Goal: Task Accomplishment & Management: Use online tool/utility

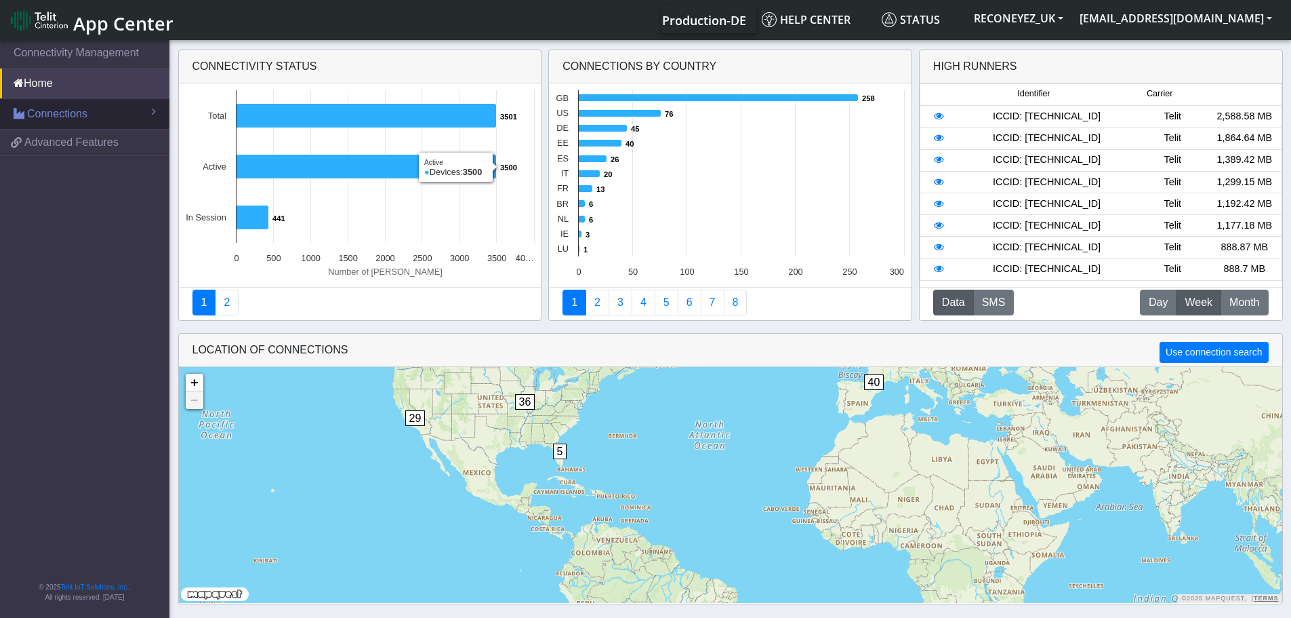
click at [66, 121] on span "Connections" at bounding box center [57, 114] width 60 height 16
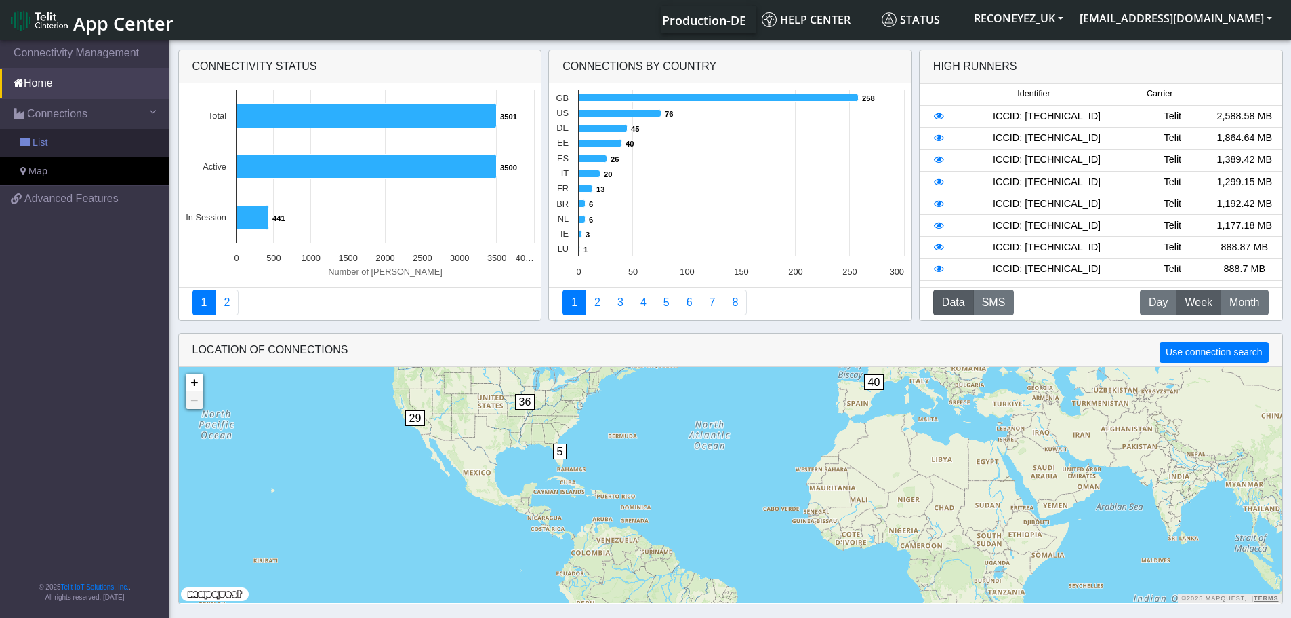
drag, startPoint x: 64, startPoint y: 138, endPoint x: 81, endPoint y: 139, distance: 16.3
click at [64, 139] on link "List" at bounding box center [84, 143] width 169 height 28
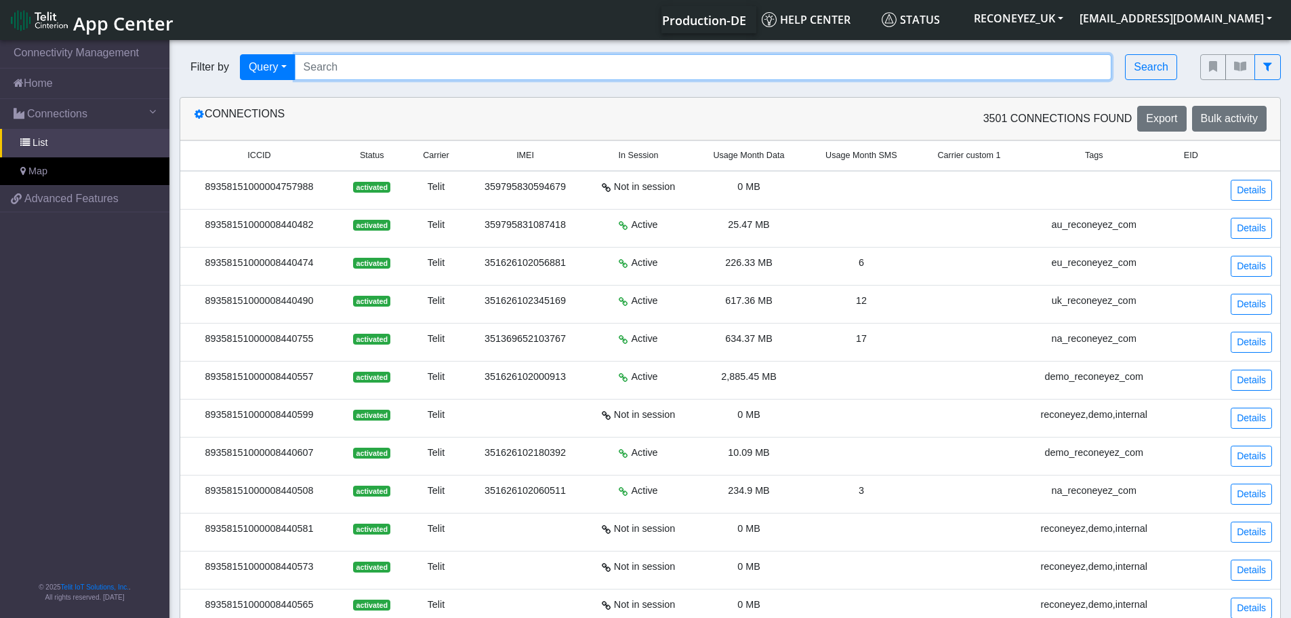
paste input "89358151000008428149"
type input "89358151000008428149"
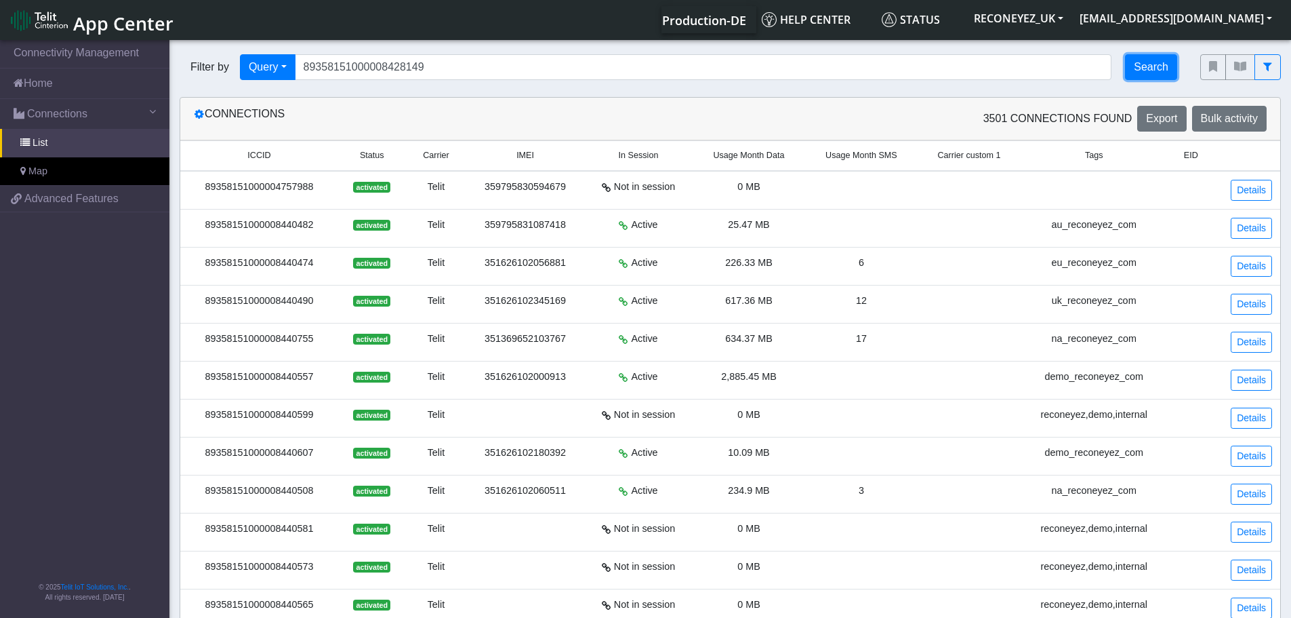
click at [1154, 69] on button "Search" at bounding box center [1151, 67] width 52 height 26
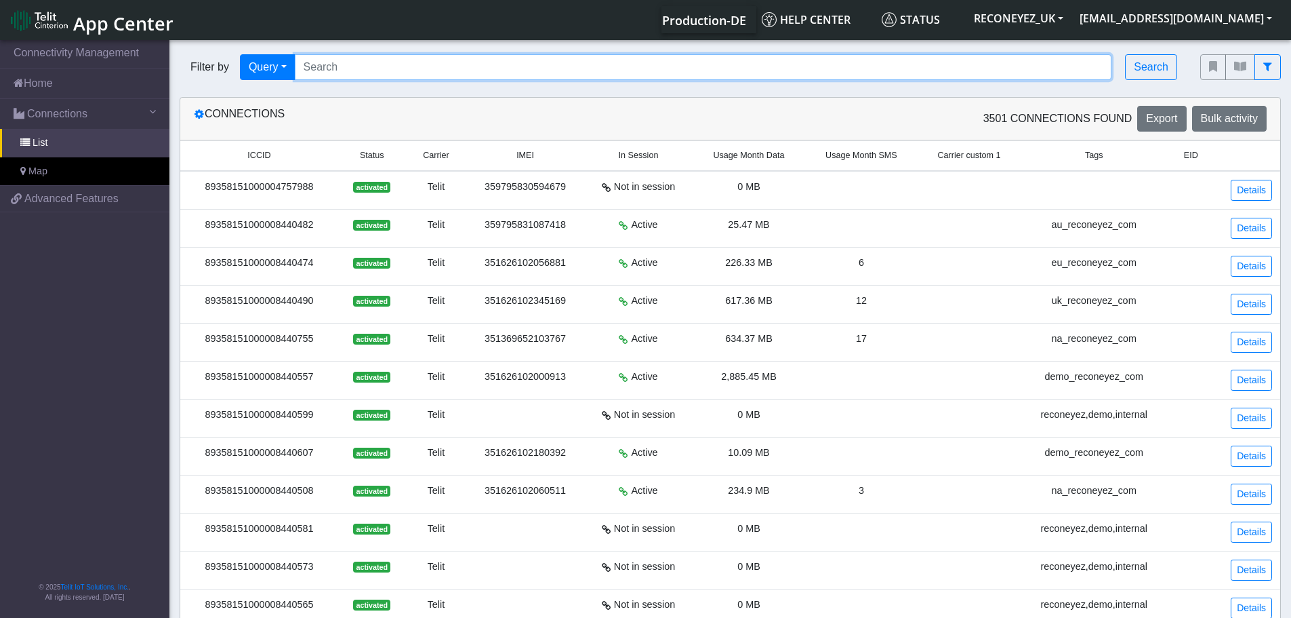
click at [573, 56] on input "Search..." at bounding box center [703, 67] width 817 height 26
paste input "89358151000008428149"
type input "89358151000008428149"
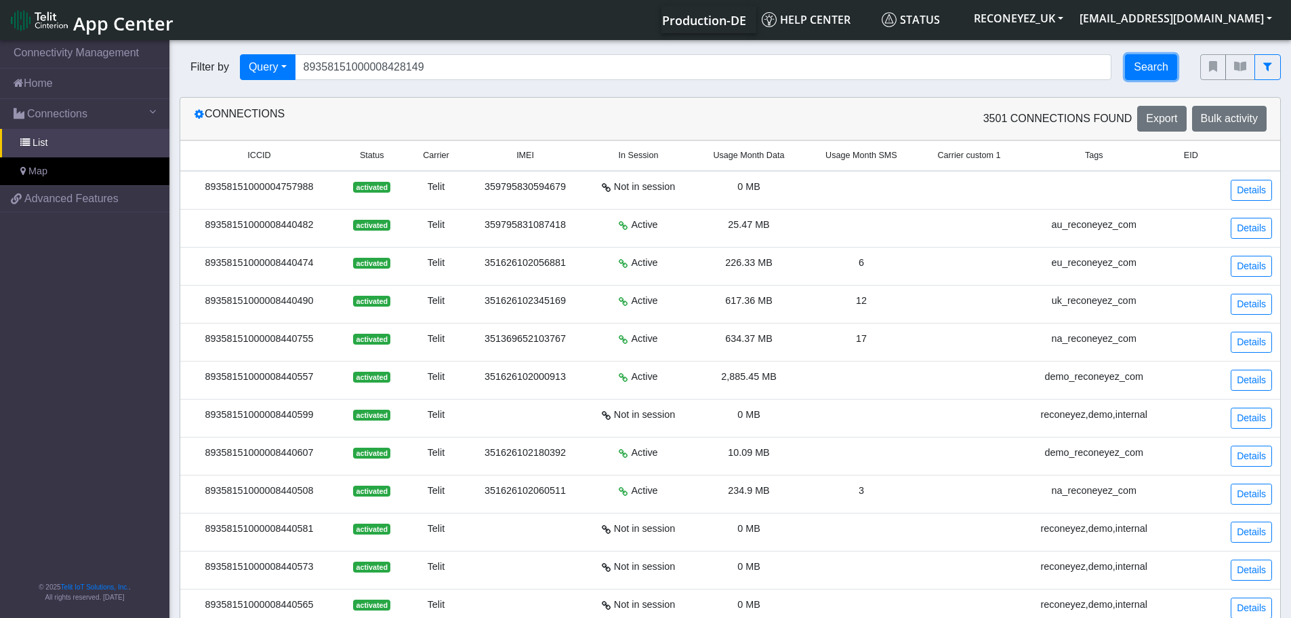
drag, startPoint x: 1145, startPoint y: 69, endPoint x: 1150, endPoint y: 75, distance: 7.2
click at [1146, 70] on button "Search" at bounding box center [1151, 67] width 52 height 26
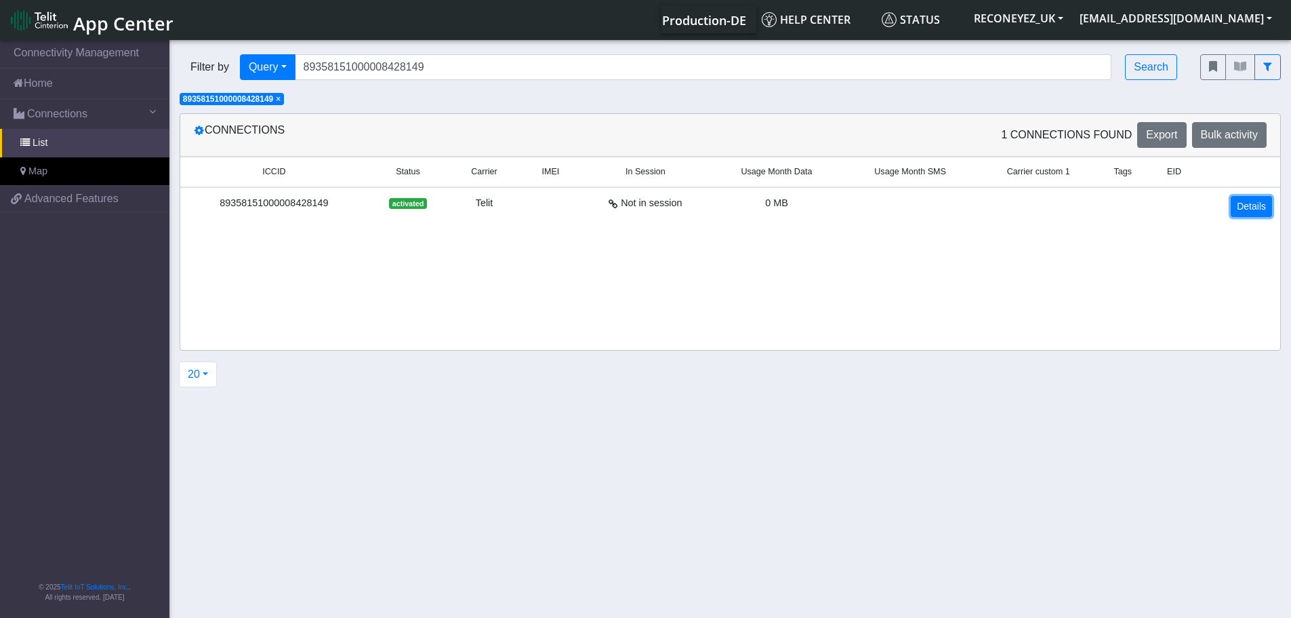
click at [1253, 207] on link "Details" at bounding box center [1251, 206] width 41 height 21
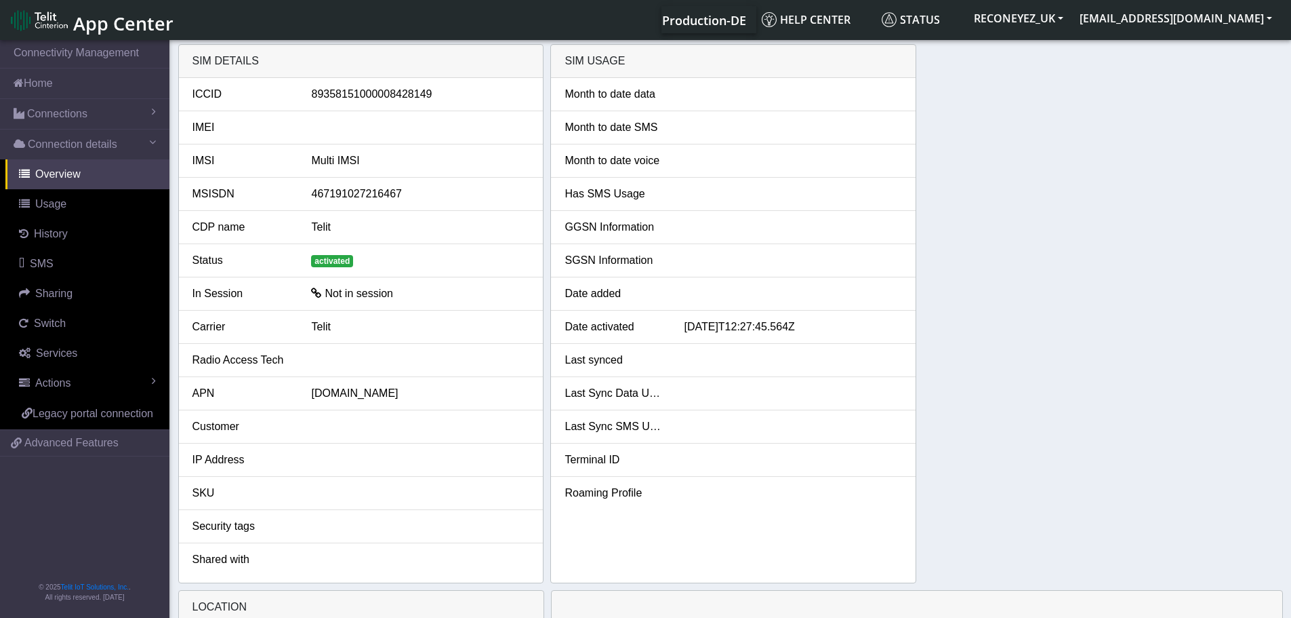
click at [382, 94] on div "89358151000008428149" at bounding box center [420, 94] width 239 height 16
copy div "89358151000008428149"
click at [60, 330] on link "Switch" at bounding box center [87, 323] width 164 height 30
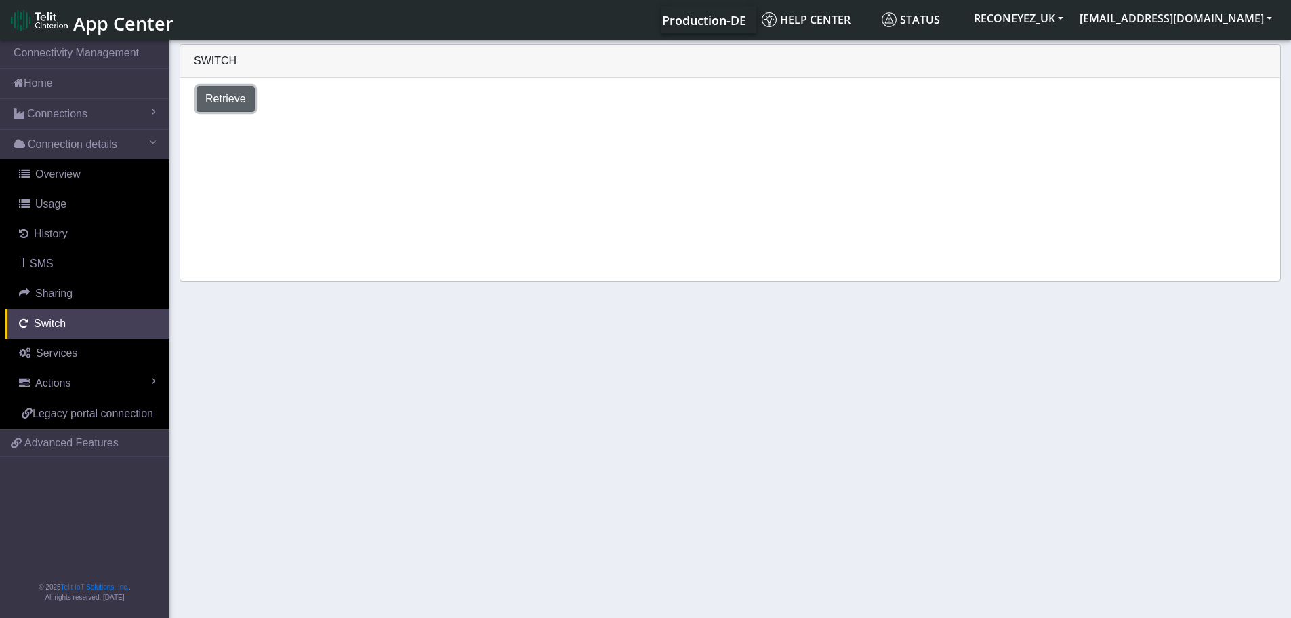
click at [237, 100] on span "Retrieve" at bounding box center [225, 99] width 41 height 12
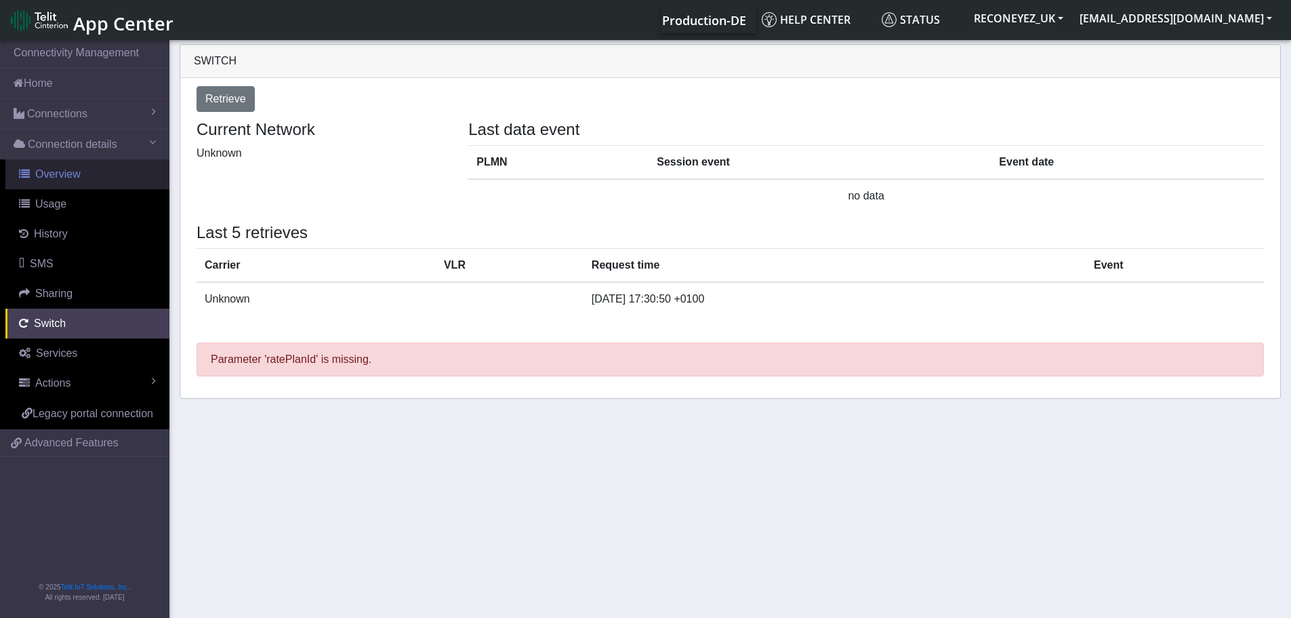
click at [56, 178] on span "Overview" at bounding box center [57, 174] width 45 height 12
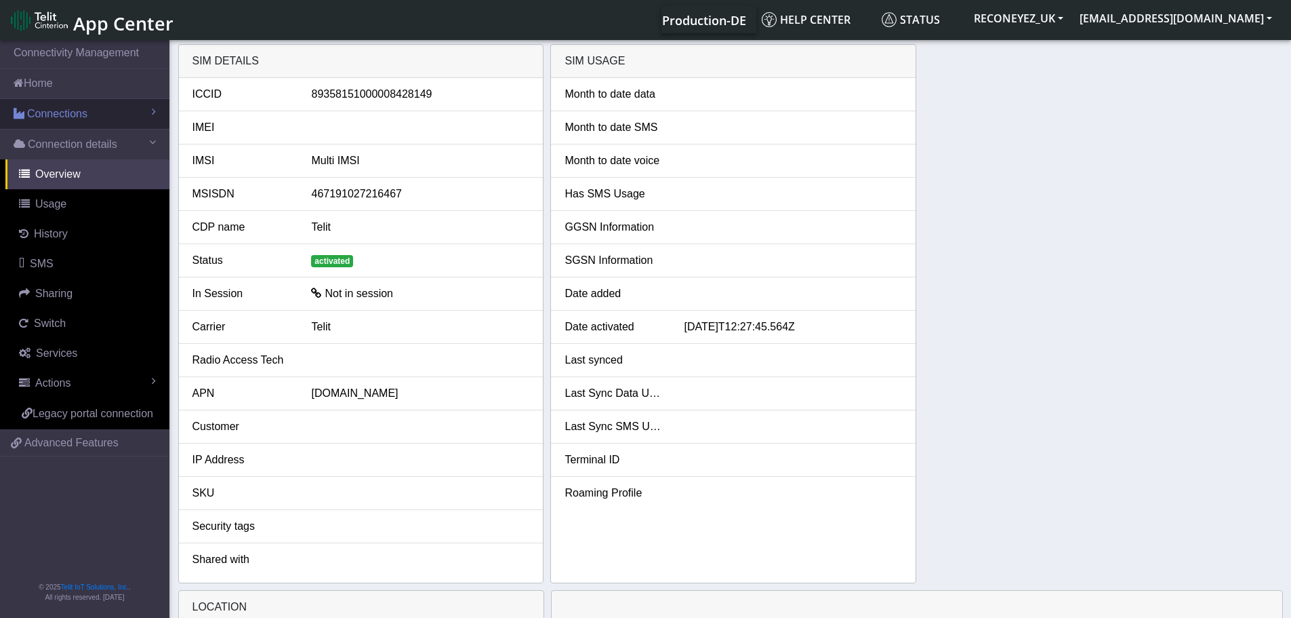
click at [63, 117] on span "Connections" at bounding box center [57, 114] width 60 height 16
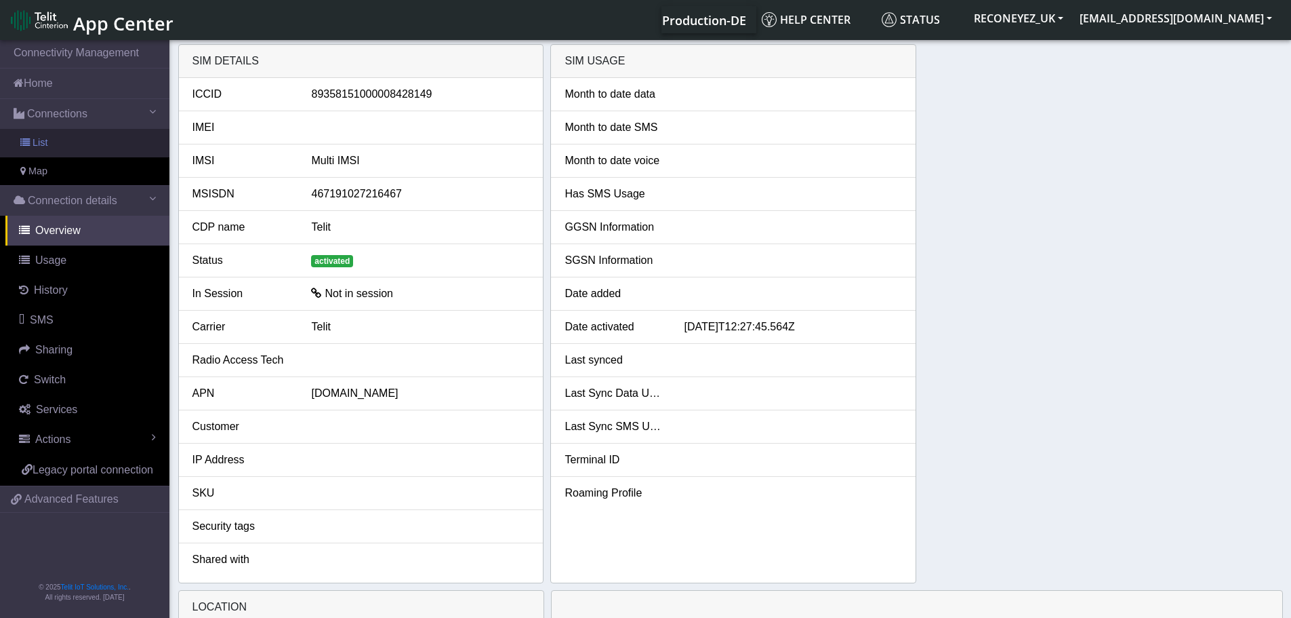
click at [55, 143] on link "List" at bounding box center [84, 143] width 169 height 28
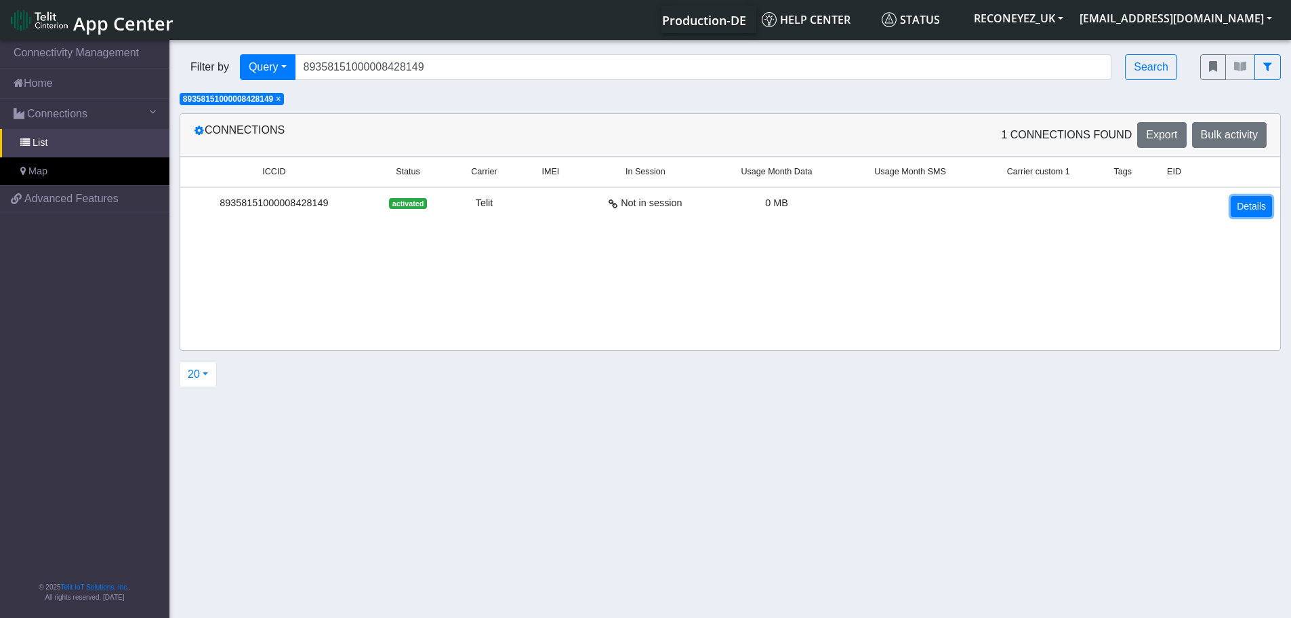
drag, startPoint x: 1247, startPoint y: 205, endPoint x: 1241, endPoint y: 209, distance: 7.3
click at [1248, 205] on link "Details" at bounding box center [1251, 206] width 41 height 21
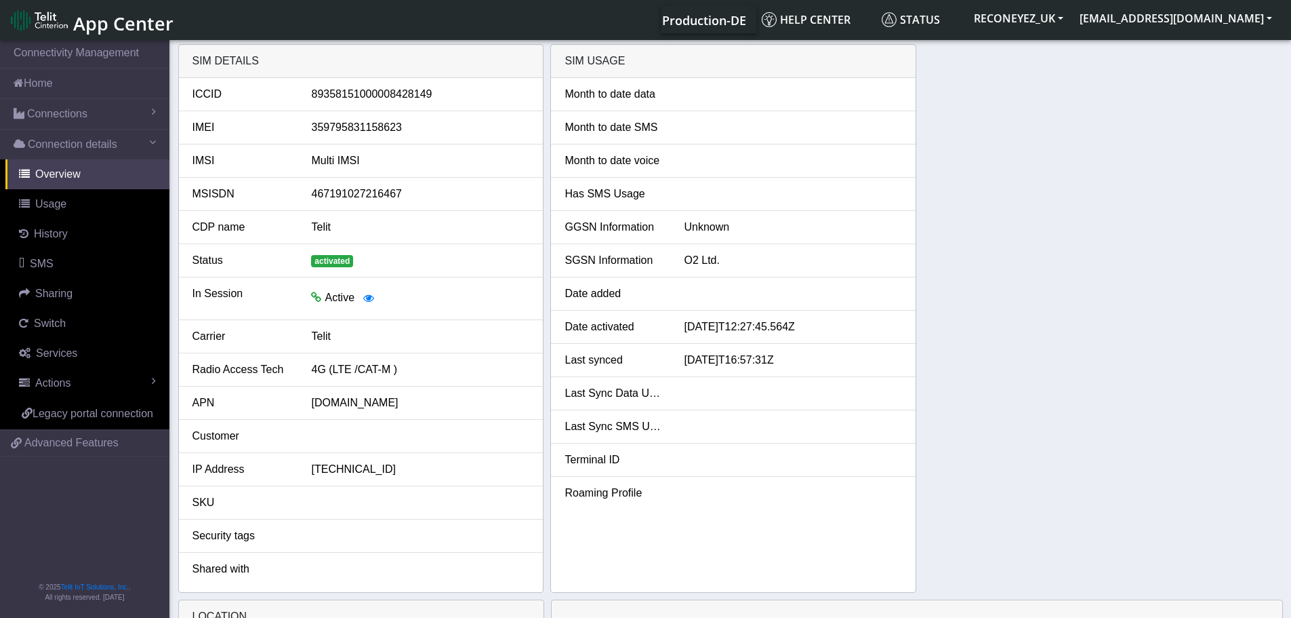
click at [367, 95] on div "89358151000008428149" at bounding box center [420, 94] width 239 height 16
copy div "89358151000008428149"
click at [64, 326] on span "Switch" at bounding box center [50, 323] width 32 height 12
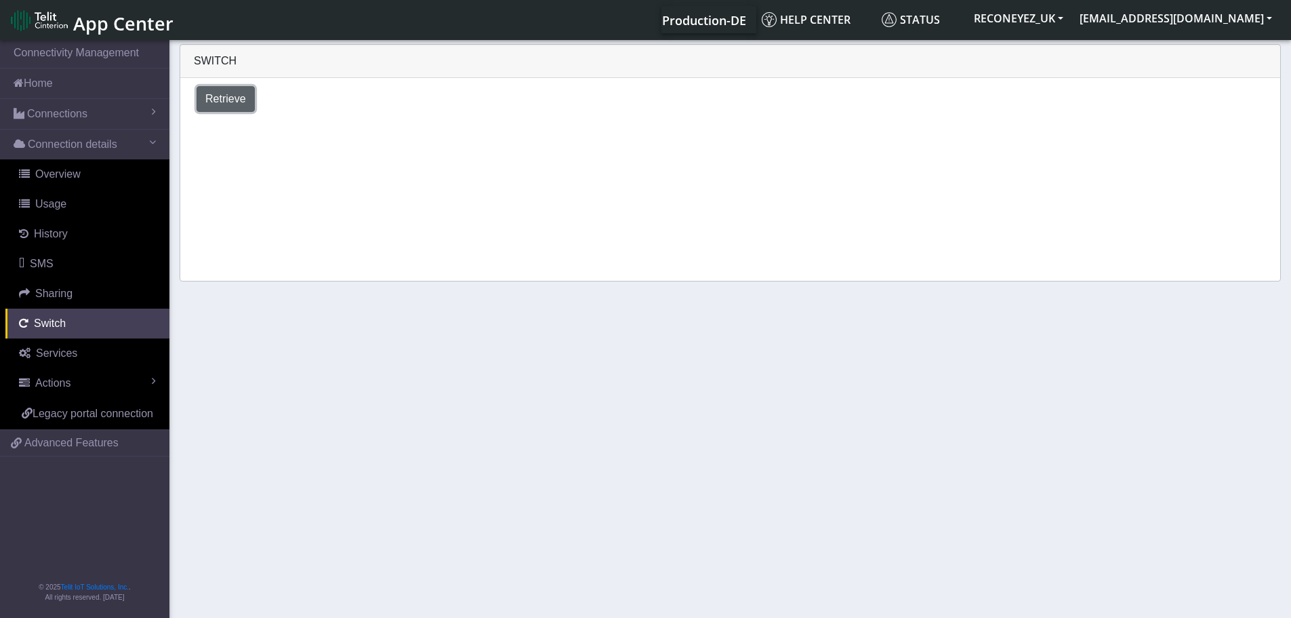
click at [237, 110] on button "Retrieve" at bounding box center [226, 99] width 58 height 26
select select "[GEOGRAPHIC_DATA]"
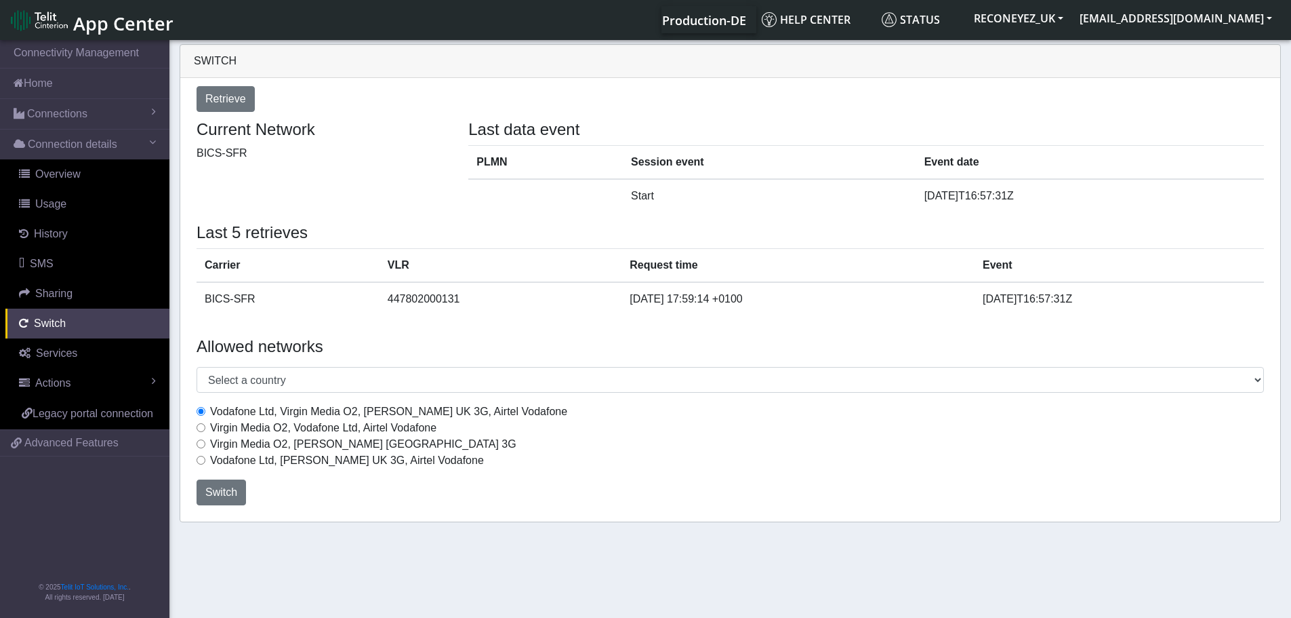
click at [197, 431] on div "Vodafone Ltd, Virgin Media O2, Hutchison UK 3G, Airtel Vodafone Virgin Media O2…" at bounding box center [730, 436] width 1088 height 76
click at [201, 428] on input "Virgin Media O2, Vodafone Ltd, Airtel Vodafone" at bounding box center [201, 427] width 9 height 9
radio input "true"
click at [218, 493] on span "Switch" at bounding box center [221, 492] width 32 height 12
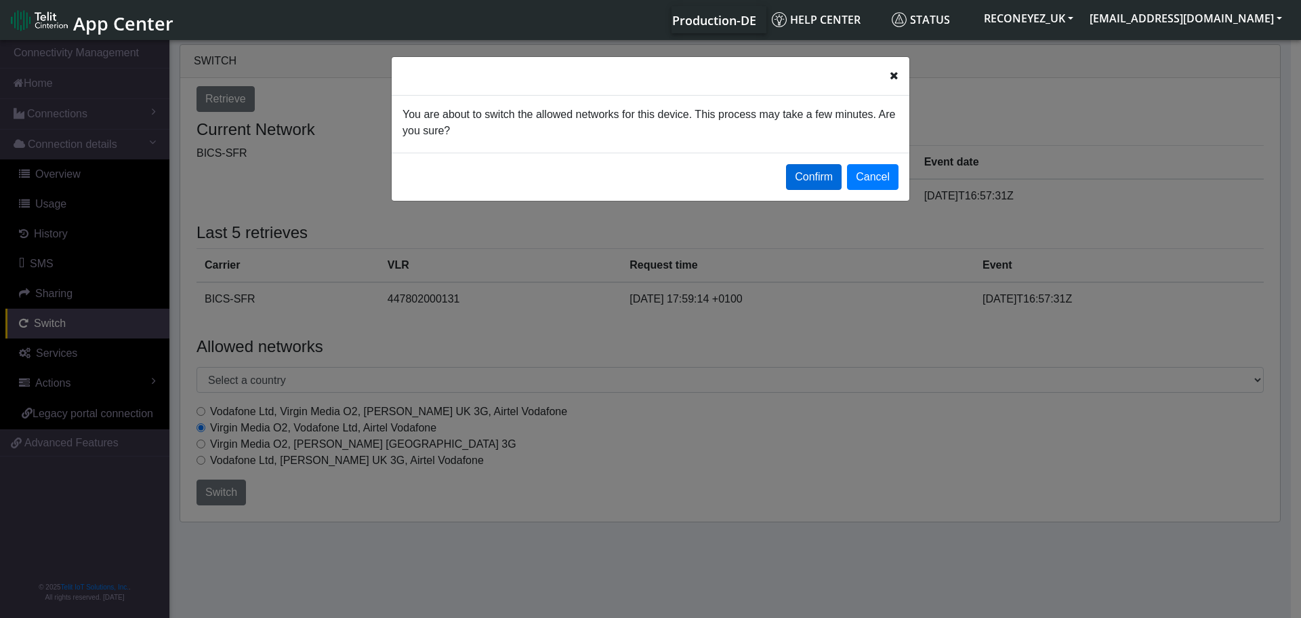
click at [826, 172] on button "Confirm" at bounding box center [814, 177] width 56 height 26
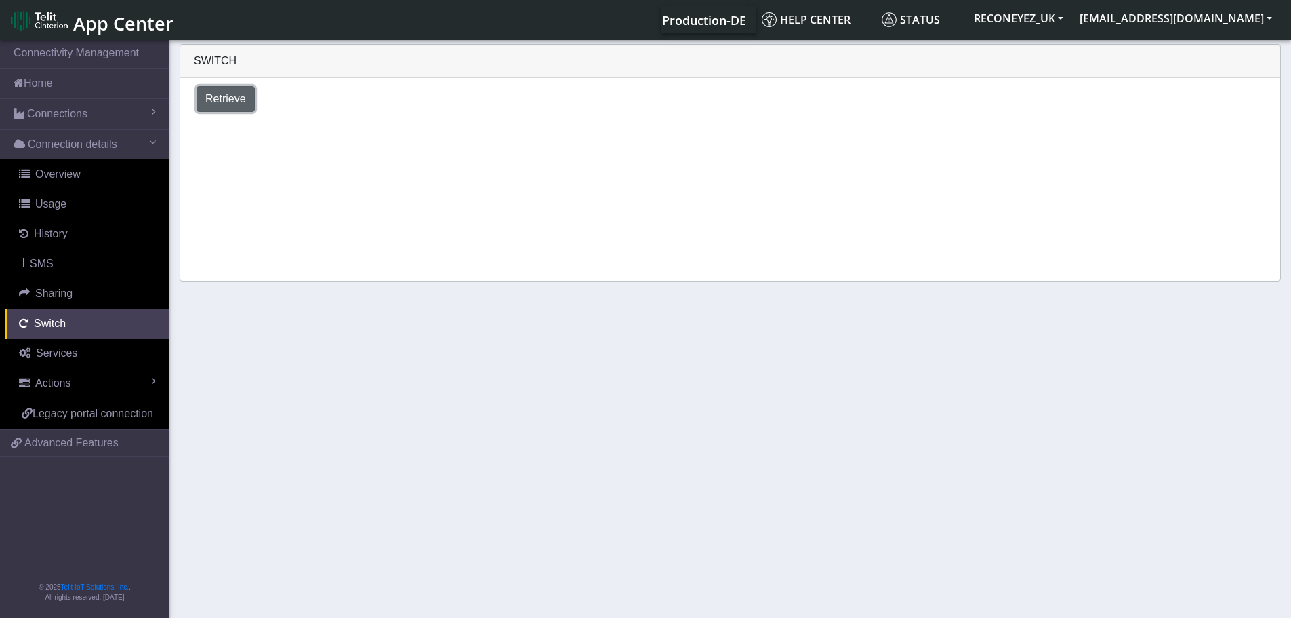
click at [221, 98] on span "Retrieve" at bounding box center [225, 99] width 41 height 12
select select "[GEOGRAPHIC_DATA]"
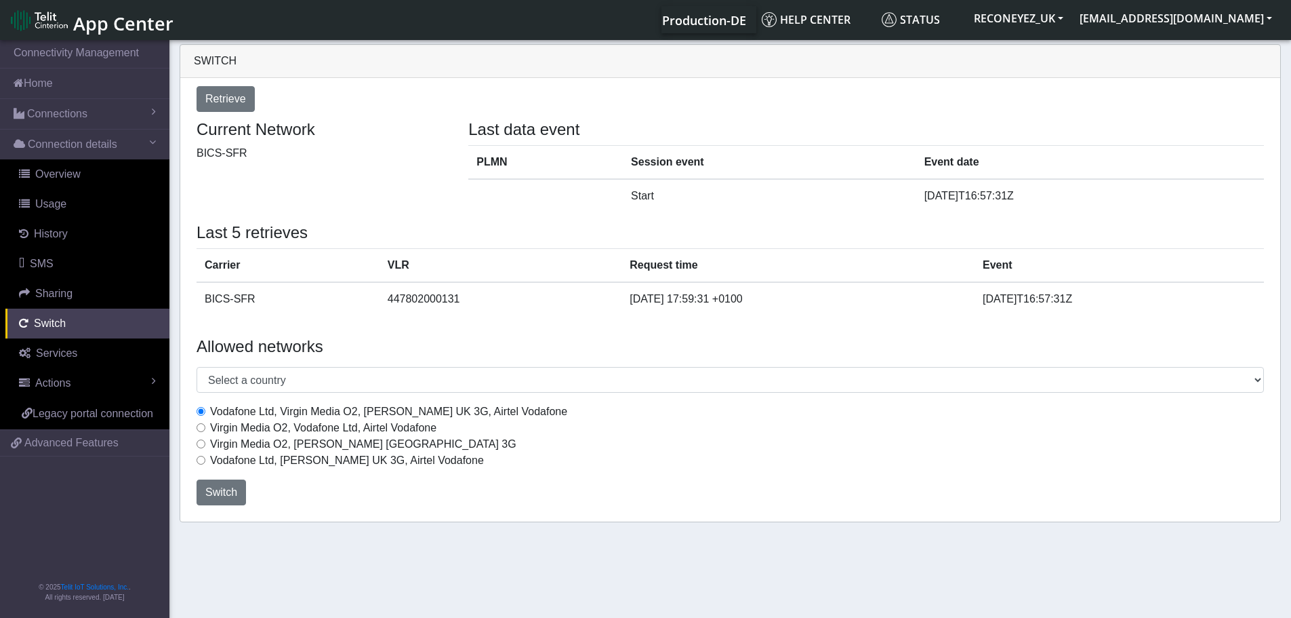
click at [205, 426] on input "Virgin Media O2, Vodafone Ltd, Airtel Vodafone" at bounding box center [201, 427] width 9 height 9
radio input "true"
click at [233, 491] on span "Switch" at bounding box center [221, 492] width 32 height 12
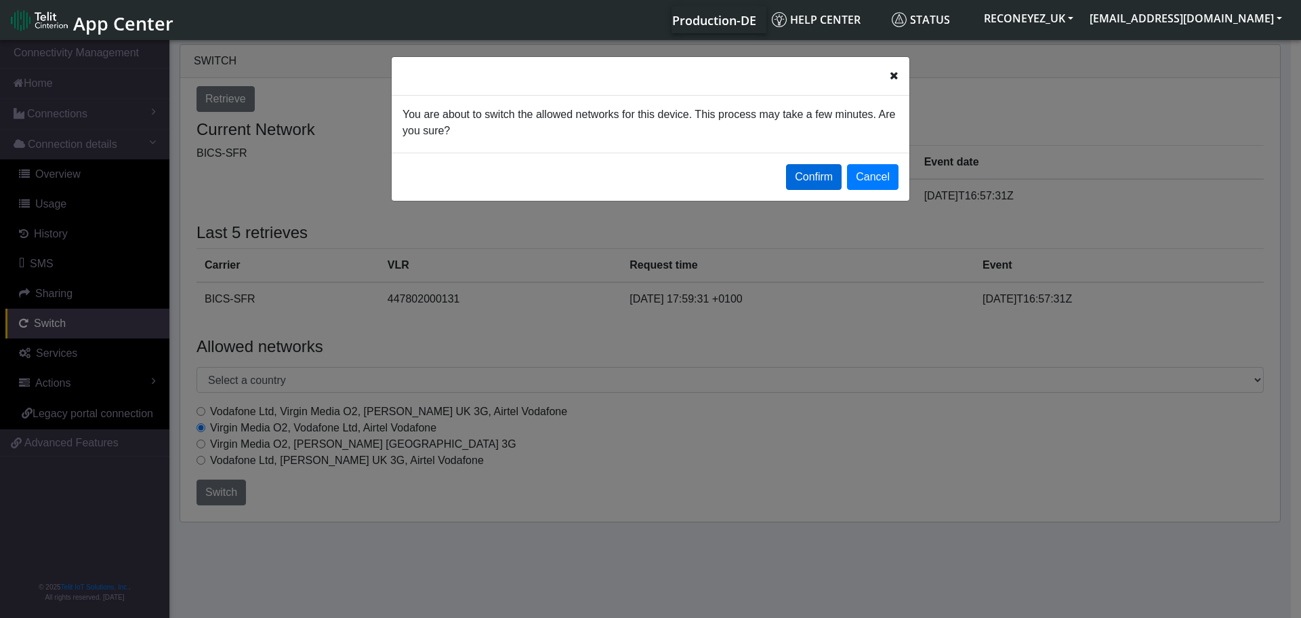
click at [800, 182] on button "Confirm" at bounding box center [814, 177] width 56 height 26
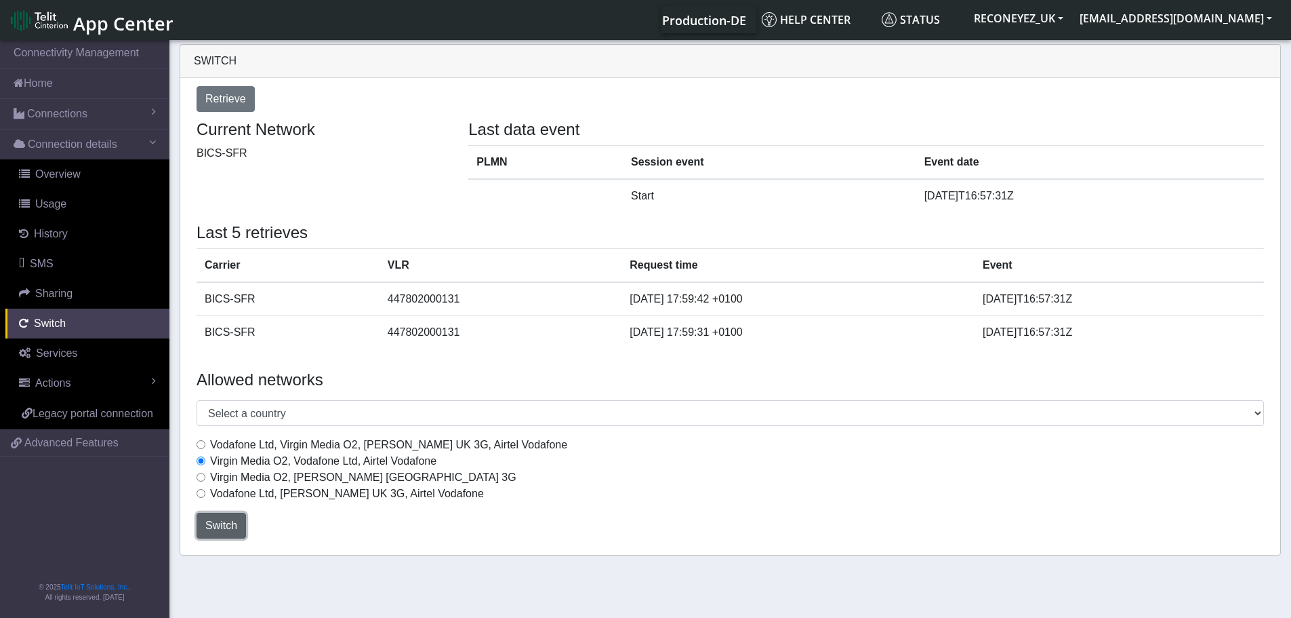
click at [222, 526] on span "Switch" at bounding box center [221, 525] width 32 height 12
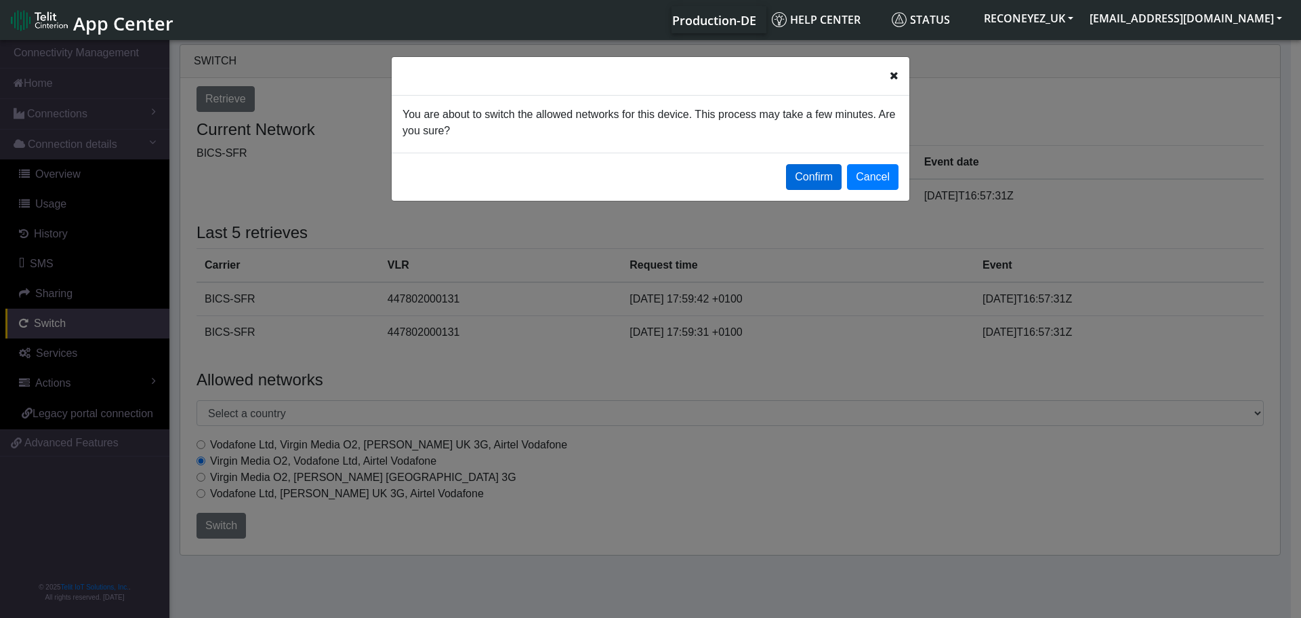
click at [809, 178] on button "Confirm" at bounding box center [814, 177] width 56 height 26
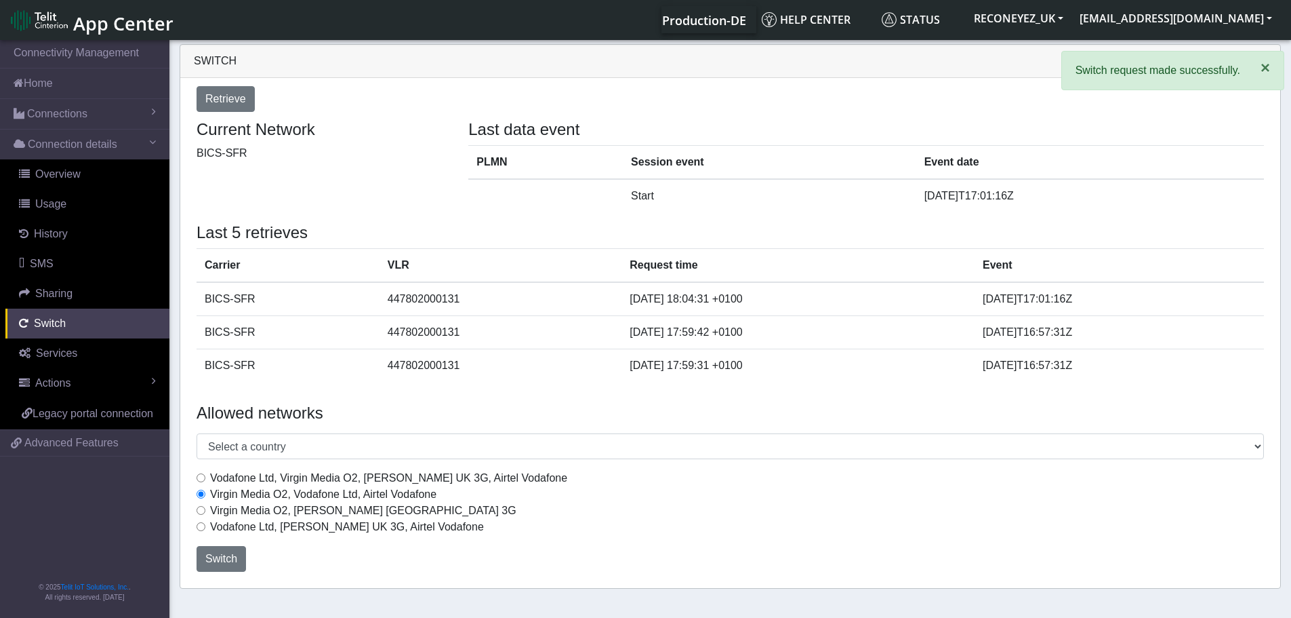
drag, startPoint x: 1263, startPoint y: 69, endPoint x: 1095, endPoint y: 83, distance: 168.0
click at [1264, 70] on span "×" at bounding box center [1265, 67] width 9 height 18
